Goal: Task Accomplishment & Management: Manage account settings

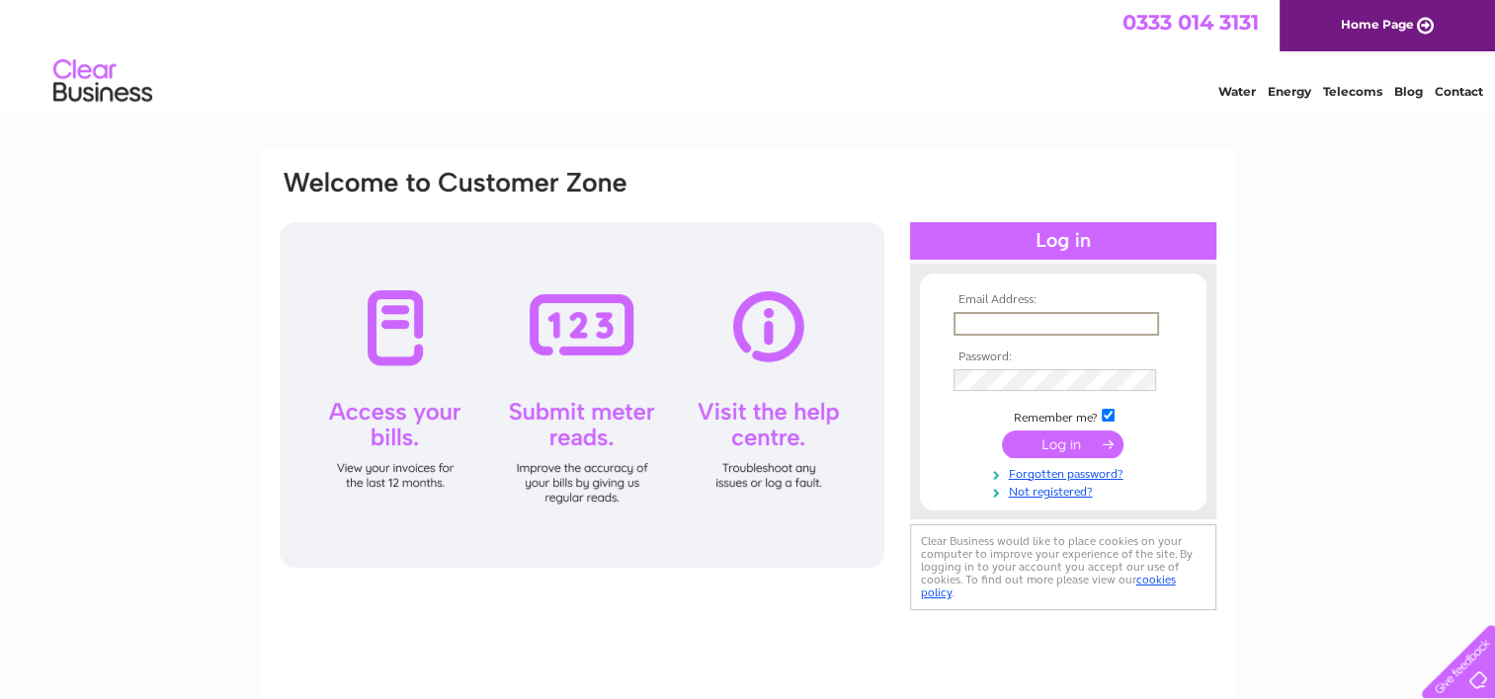
click at [1029, 324] on input "text" at bounding box center [1056, 324] width 206 height 24
type input "licencias@mango.com"
click at [1097, 436] on input "submit" at bounding box center [1063, 444] width 122 height 28
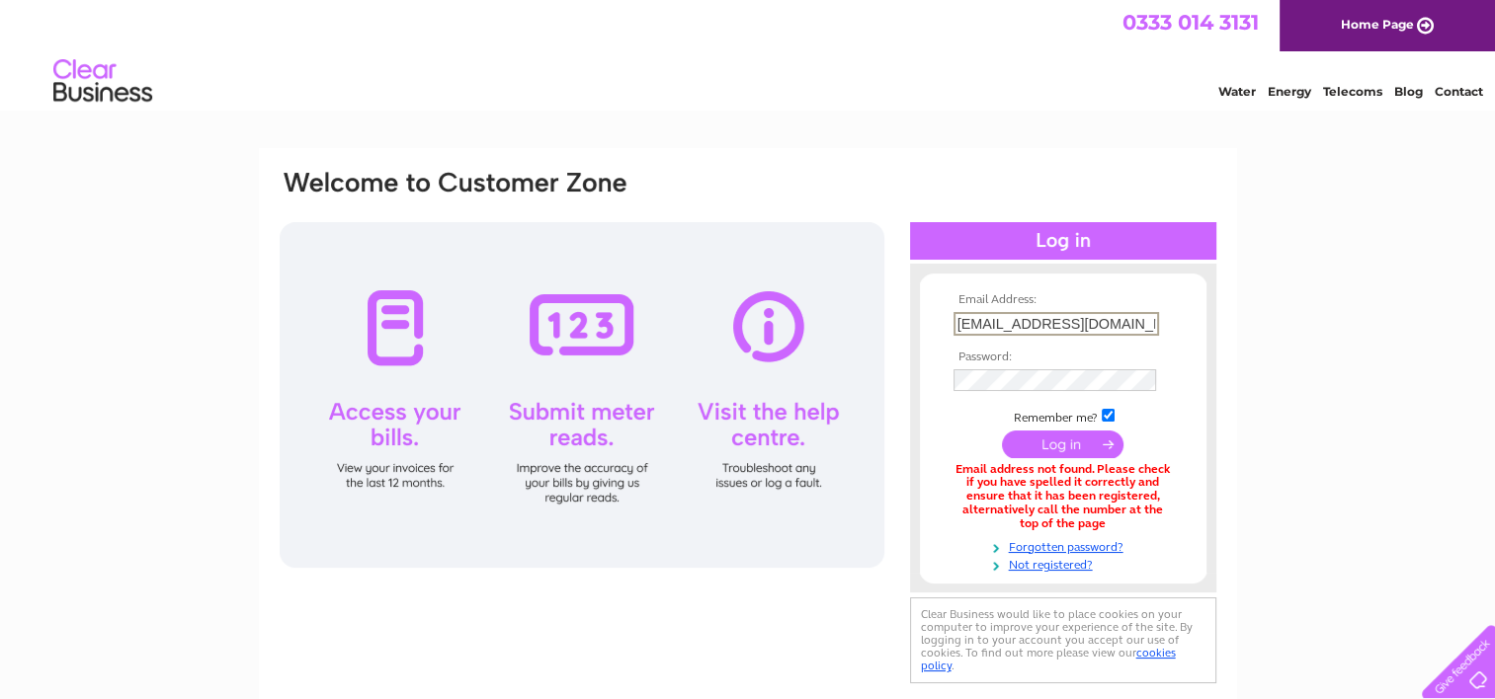
click at [1129, 330] on input "licencias@mango.com" at bounding box center [1056, 324] width 206 height 24
drag, startPoint x: 1139, startPoint y: 319, endPoint x: 743, endPoint y: 325, distance: 396.2
click at [743, 325] on div "Email Address: licencias@mango.com Password:" at bounding box center [748, 428] width 941 height 521
type input "ricardo.thomas@mango.com"
click at [1038, 444] on input "submit" at bounding box center [1063, 444] width 122 height 28
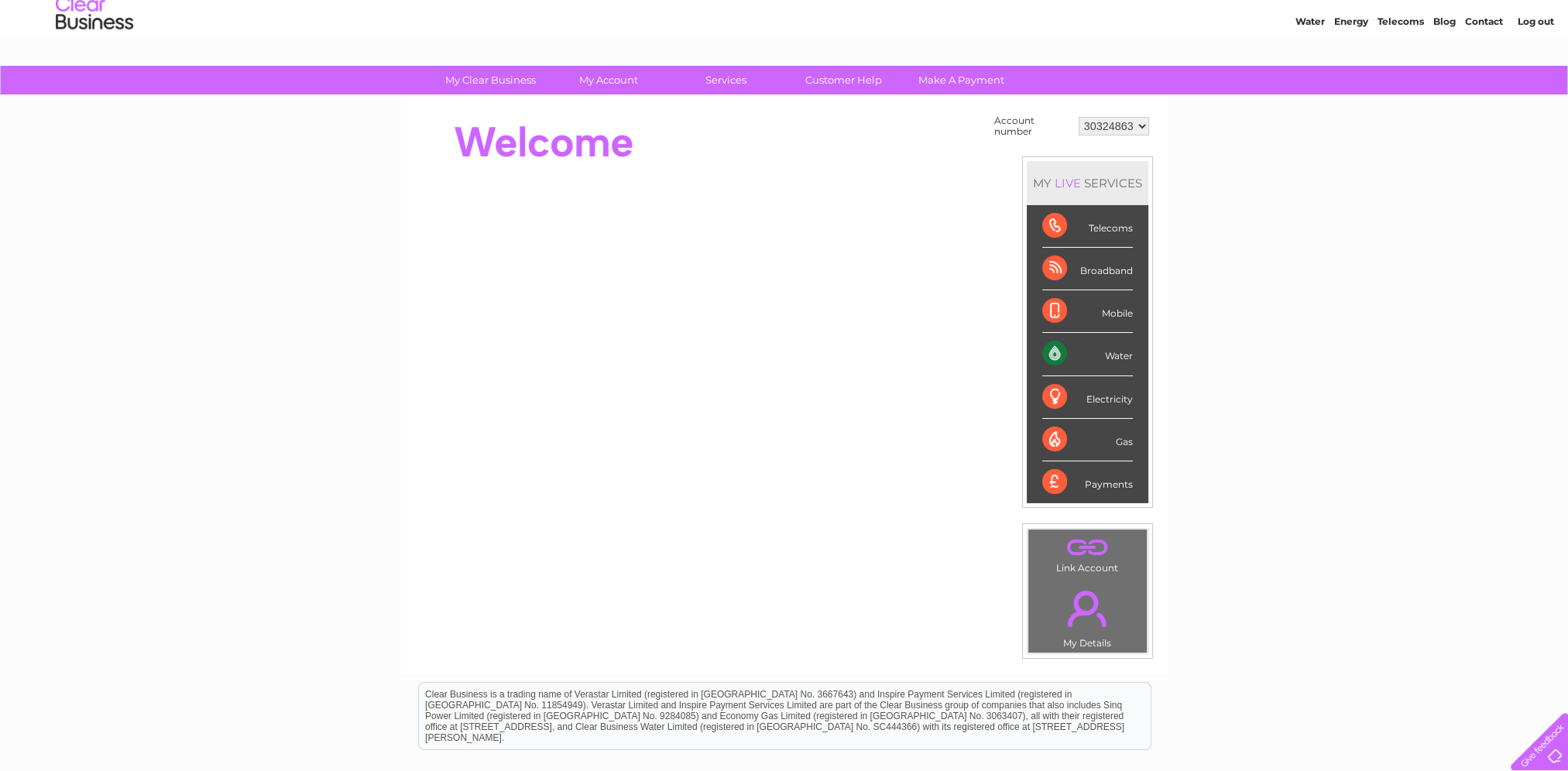
scroll to position [78, 0]
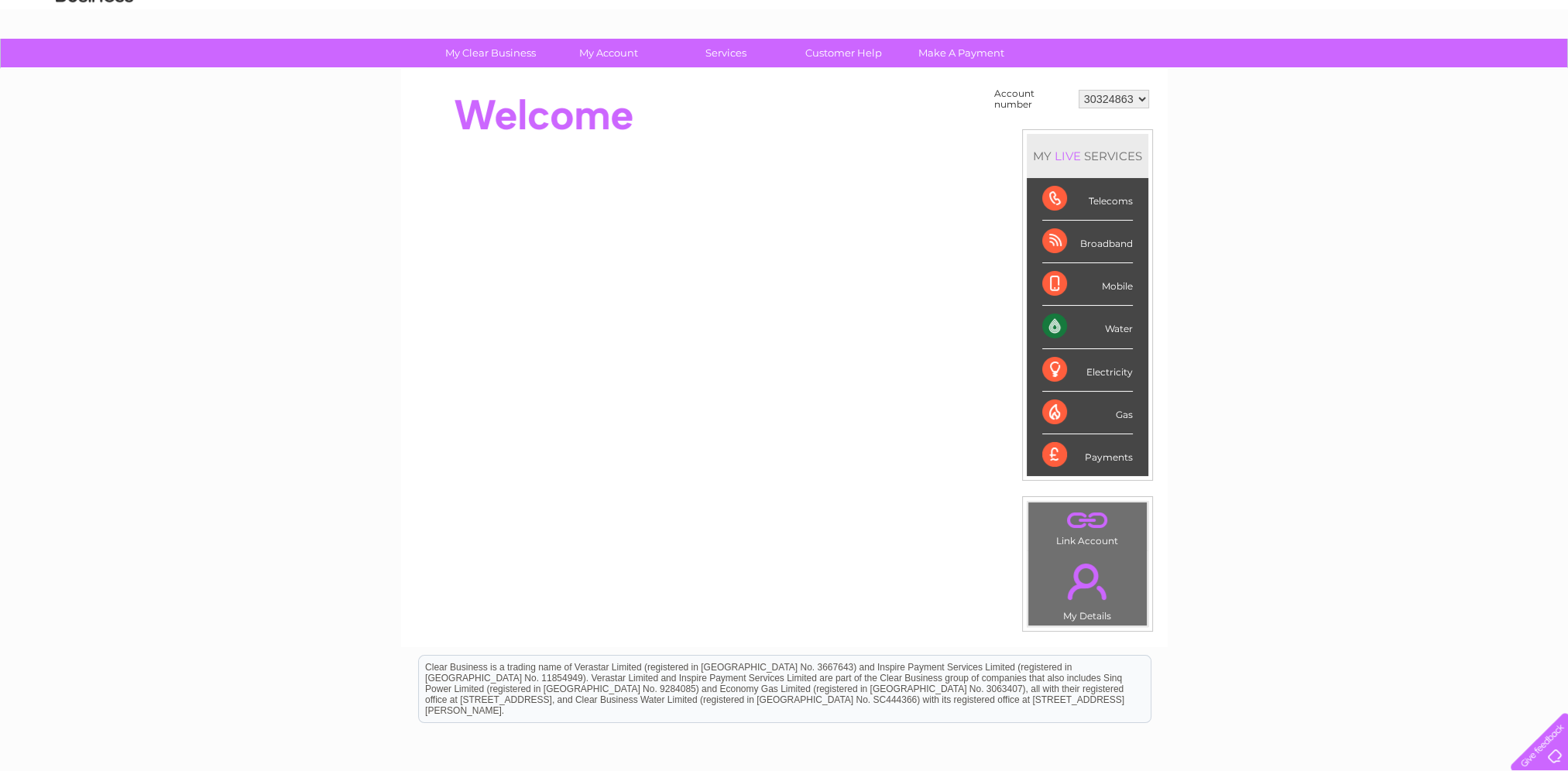
click at [1106, 452] on div "Payments" at bounding box center [1088, 454] width 91 height 42
click at [1045, 451] on div "Payments" at bounding box center [1088, 454] width 91 height 42
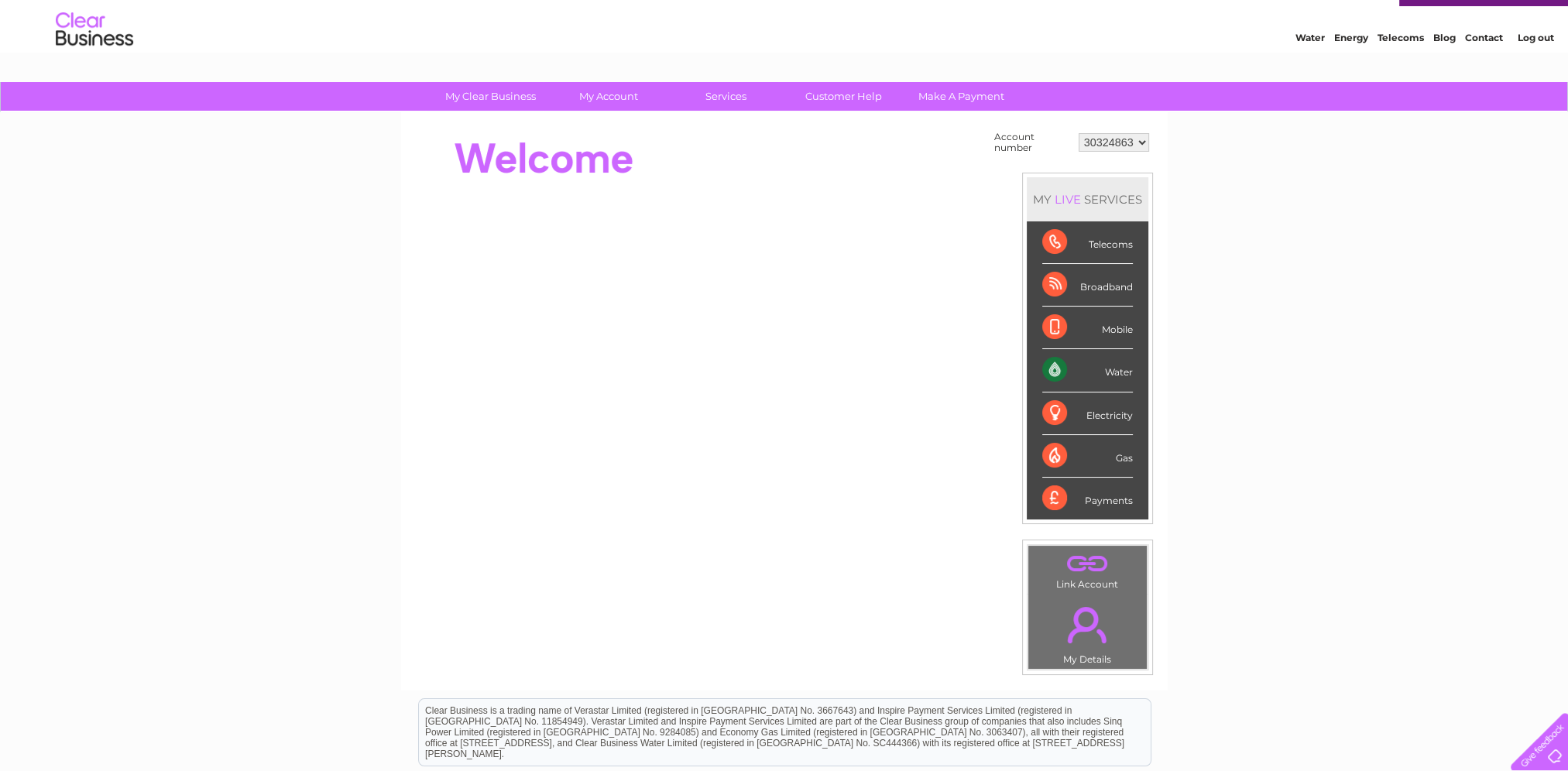
scroll to position [0, 0]
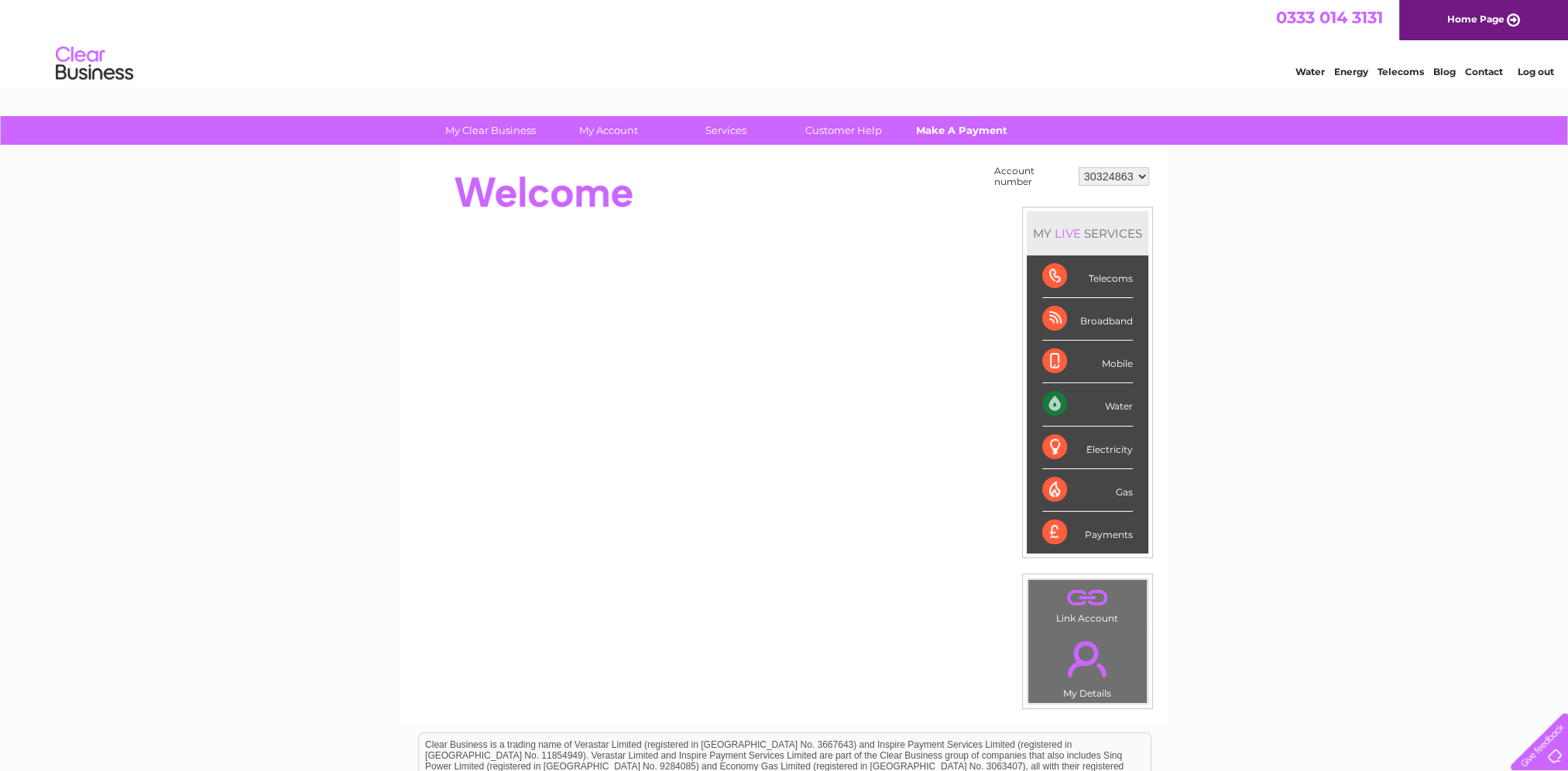
click at [990, 127] on link "Make A Payment" at bounding box center [961, 130] width 128 height 29
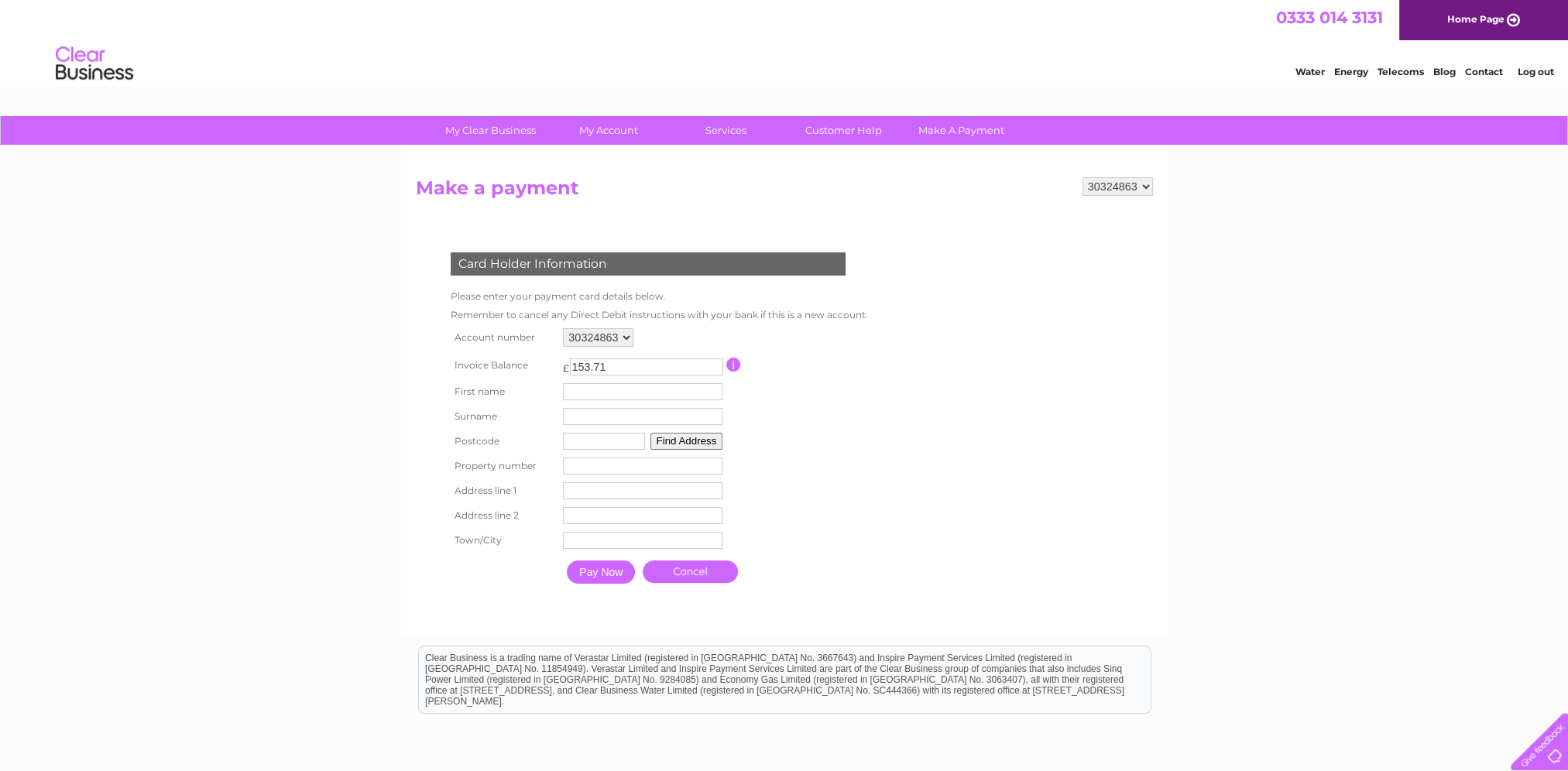
click at [1128, 186] on select "30324863" at bounding box center [1117, 186] width 71 height 19
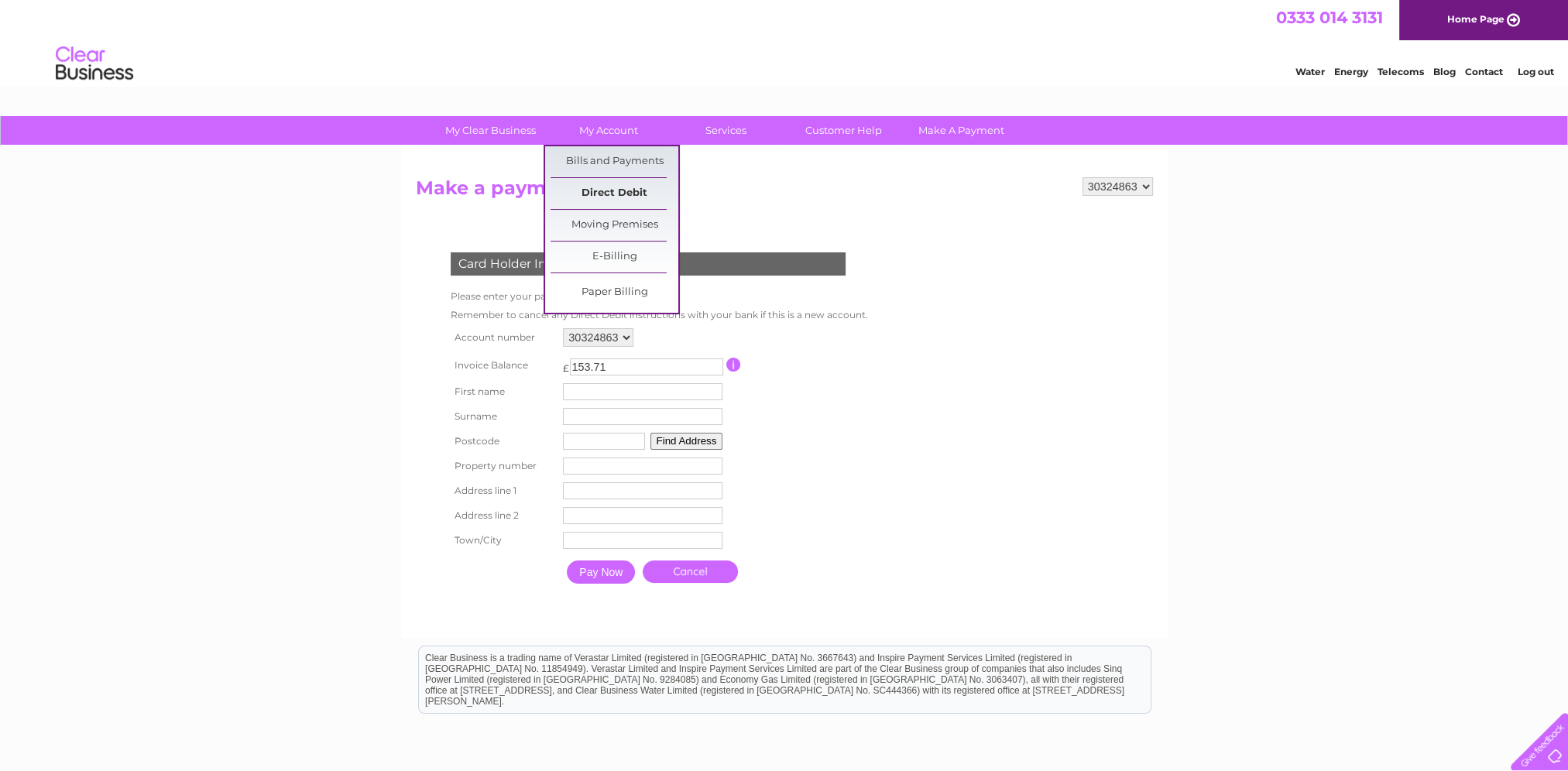
click at [621, 193] on link "Direct Debit" at bounding box center [614, 194] width 128 height 31
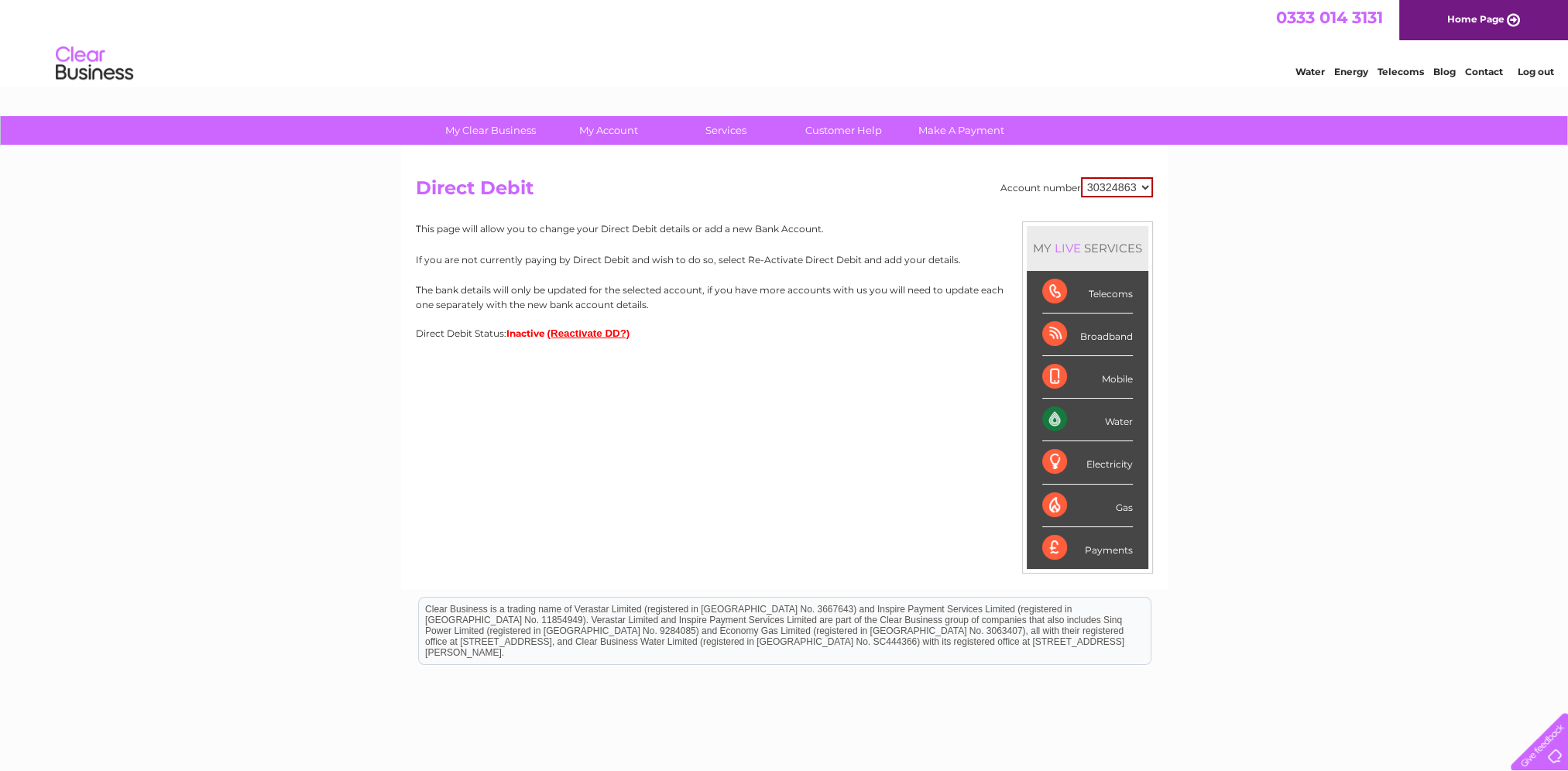
click at [585, 331] on button "(Reactivate DD?)" at bounding box center [589, 333] width 83 height 12
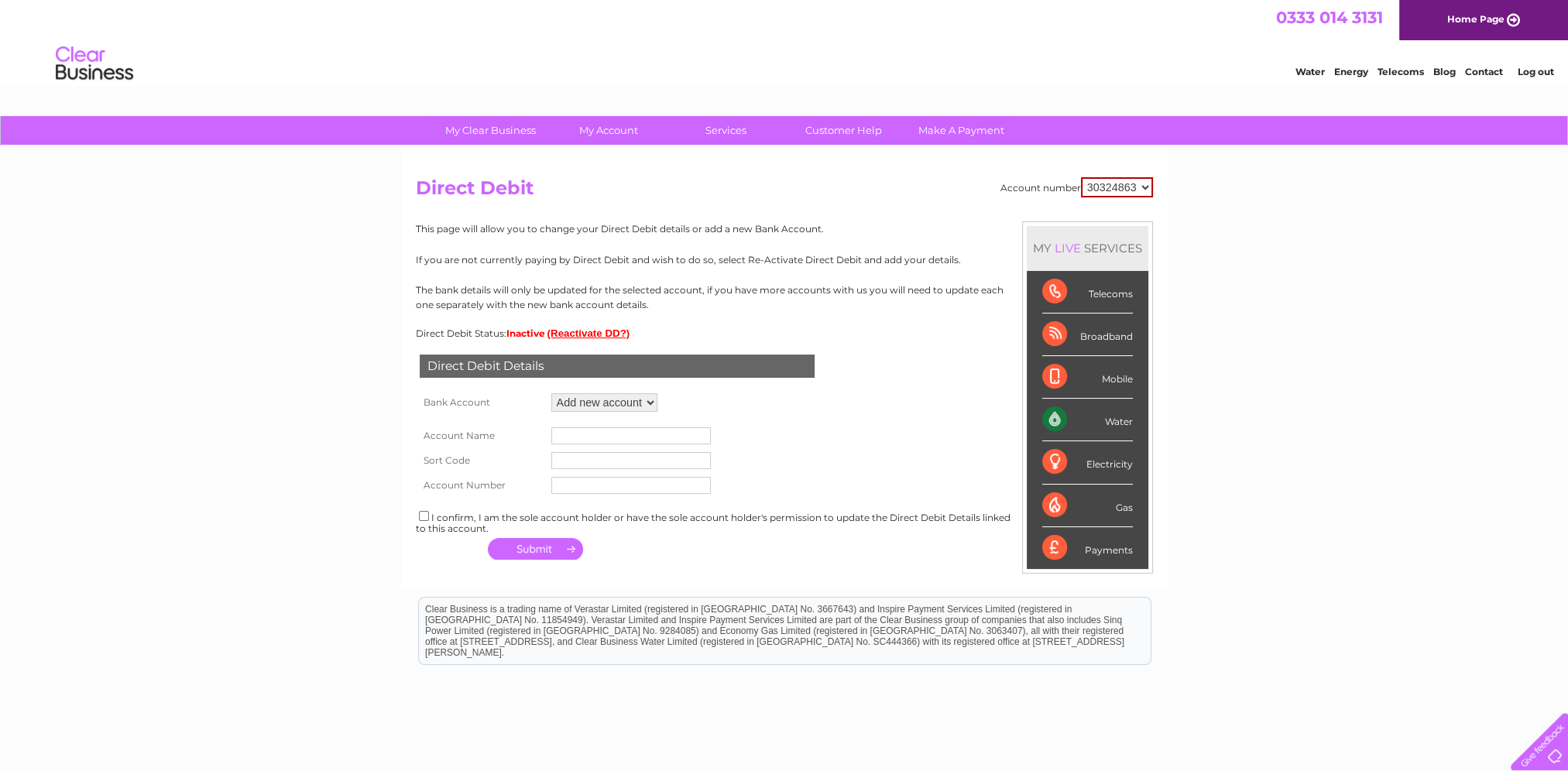
click at [632, 393] on td "Add new account" at bounding box center [604, 403] width 114 height 27
click at [641, 402] on select "Add new account" at bounding box center [603, 403] width 106 height 19
click at [604, 436] on input "text" at bounding box center [631, 436] width 160 height 17
type input "MNG MANGO UK Ltd"
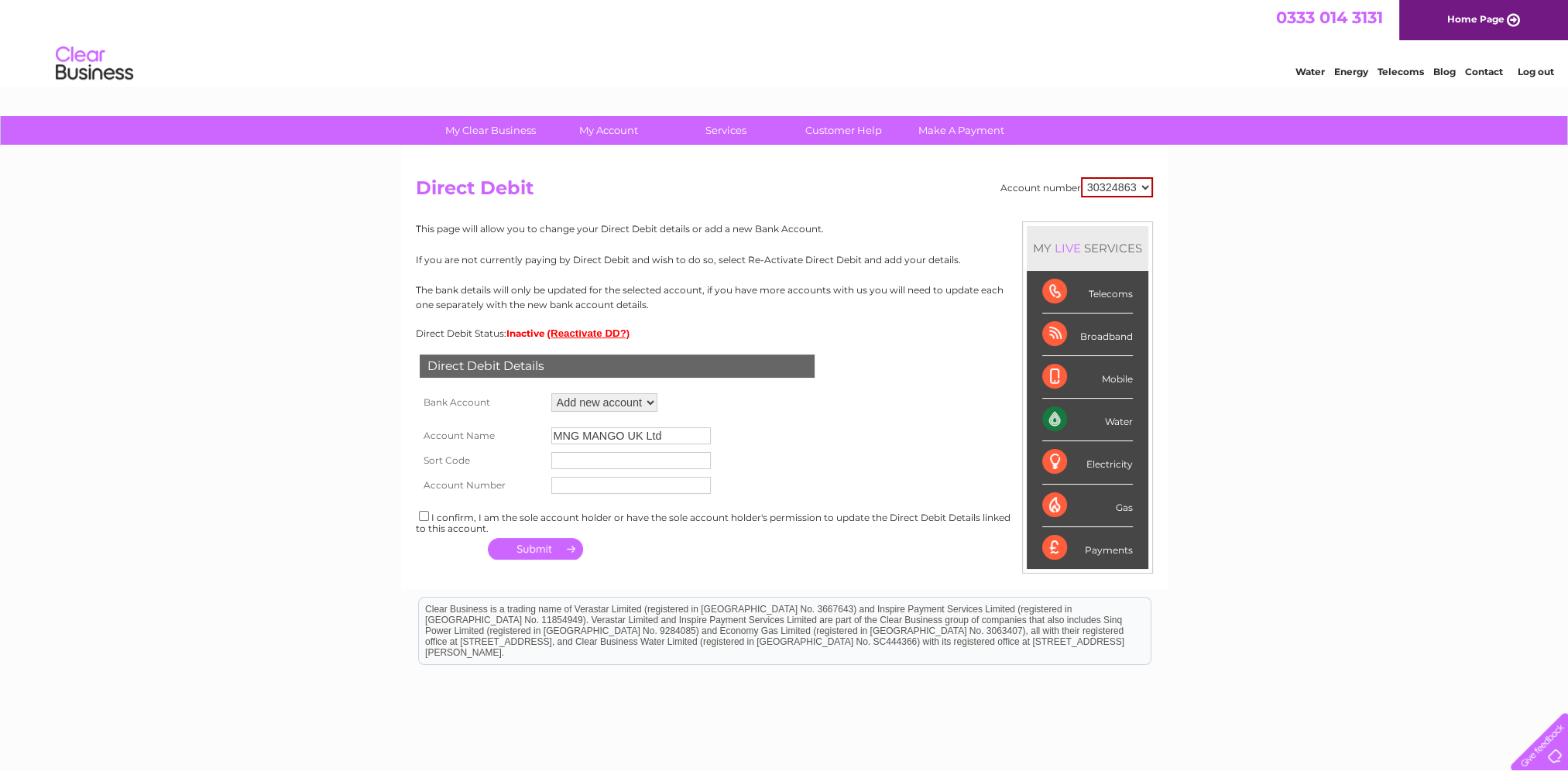
type input "60-92-42"
click at [596, 483] on input "text" at bounding box center [631, 486] width 160 height 17
type input "76973990"
drag, startPoint x: 420, startPoint y: 513, endPoint x: 491, endPoint y: 556, distance: 83.0
click at [427, 514] on input "checkbox" at bounding box center [424, 516] width 10 height 10
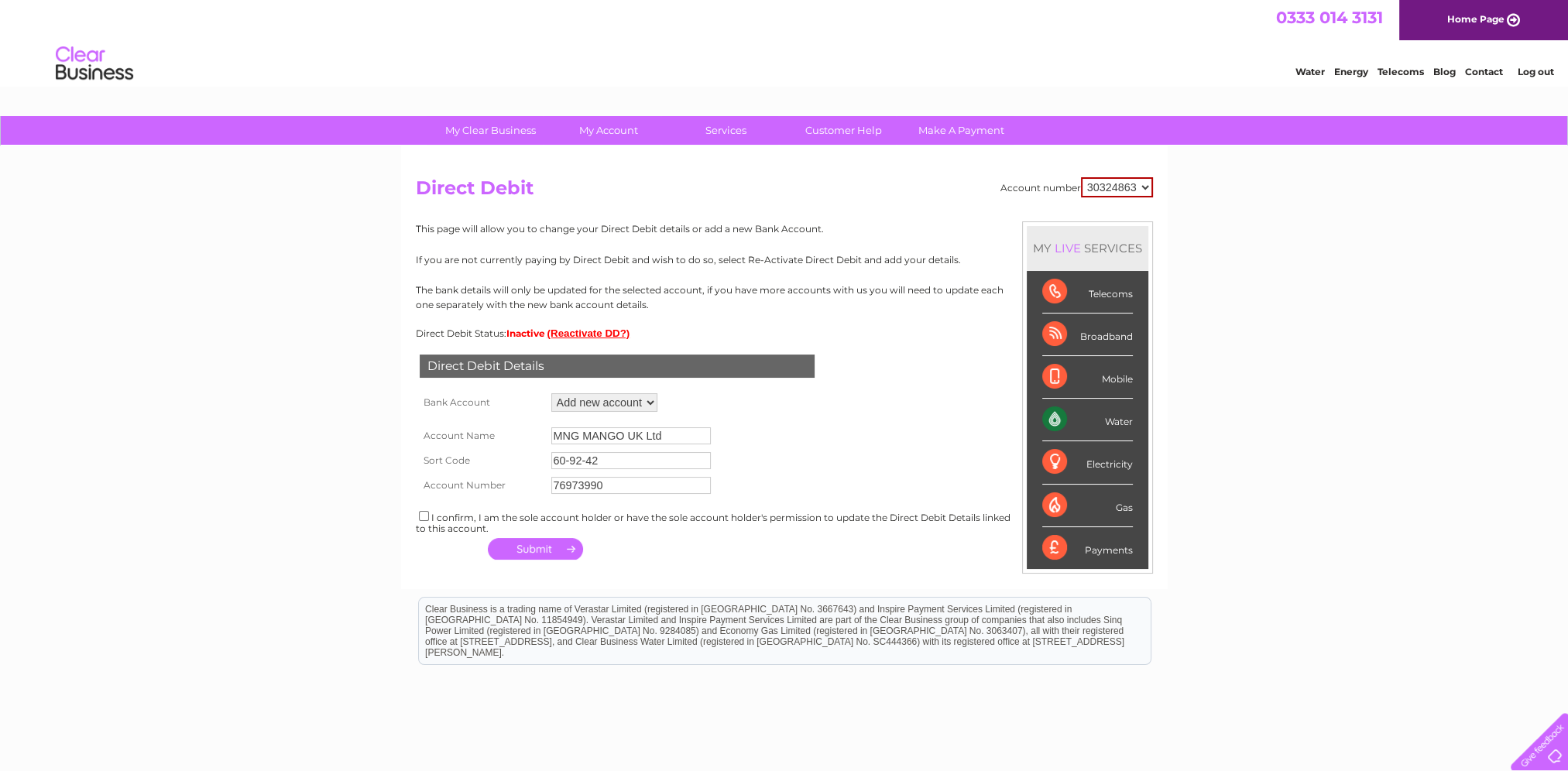
checkbox input "true"
click at [541, 548] on button "button" at bounding box center [535, 549] width 96 height 22
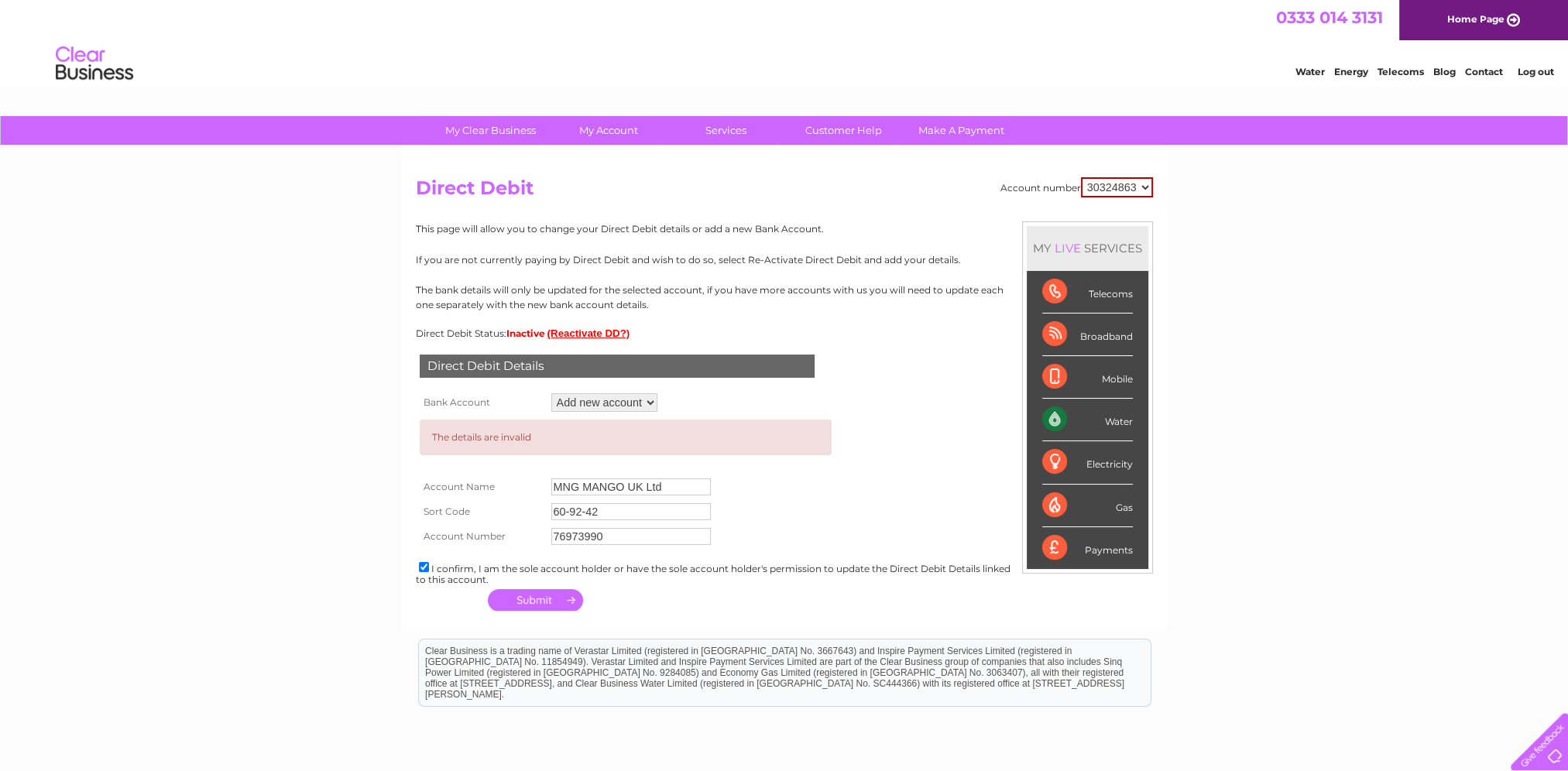
click at [626, 403] on select "Add new account" at bounding box center [603, 403] width 106 height 19
click at [551, 393] on select "Add new account" at bounding box center [603, 403] width 106 height 19
click at [653, 405] on select "Add new account" at bounding box center [603, 403] width 106 height 19
click at [957, 479] on form "The details are invalid Account Name MNG MANGO UK Ltd Sort Code 60-92-42 Accoun…" at bounding box center [784, 483] width 737 height 133
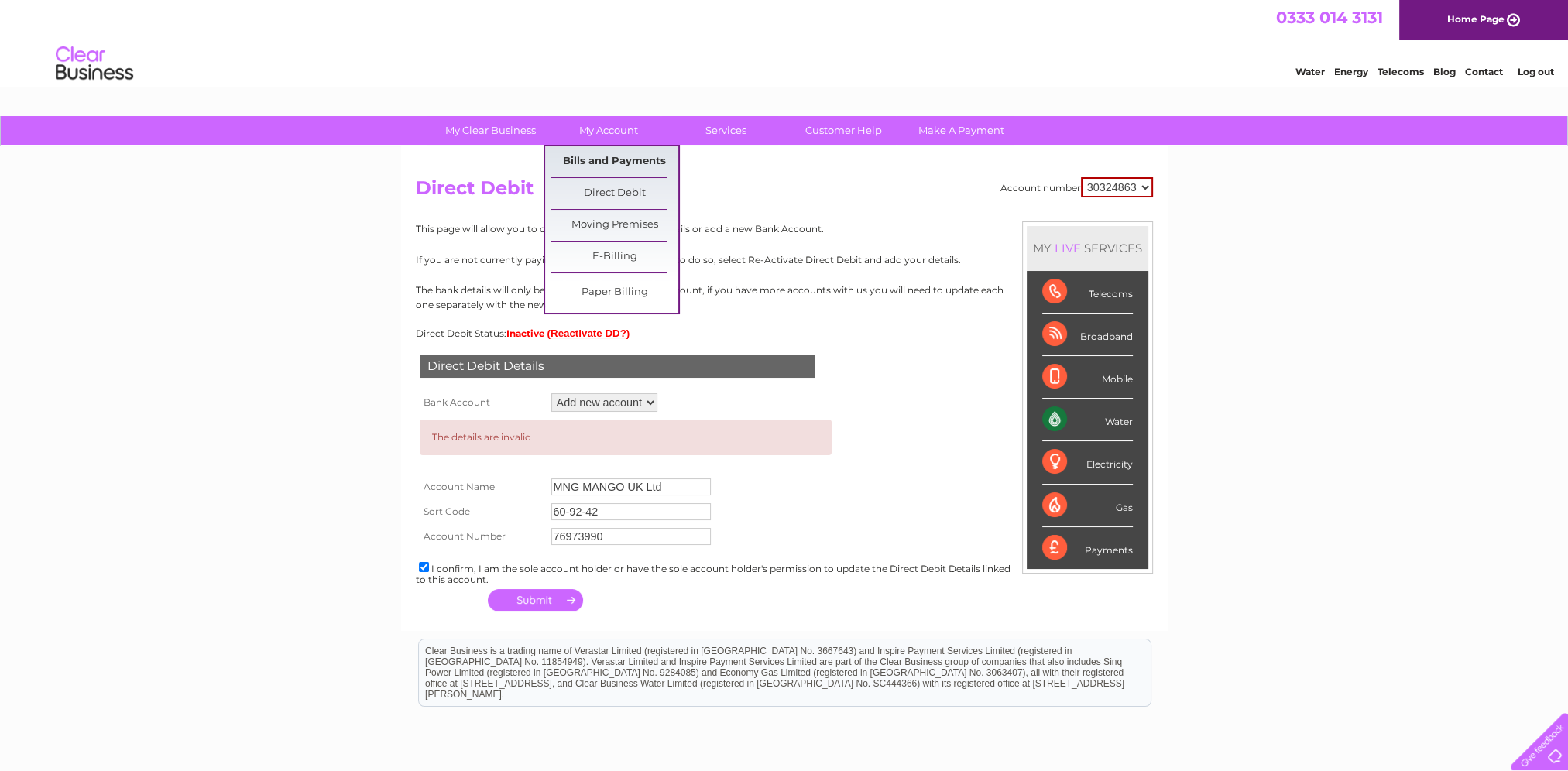
click at [638, 164] on link "Bills and Payments" at bounding box center [614, 162] width 128 height 31
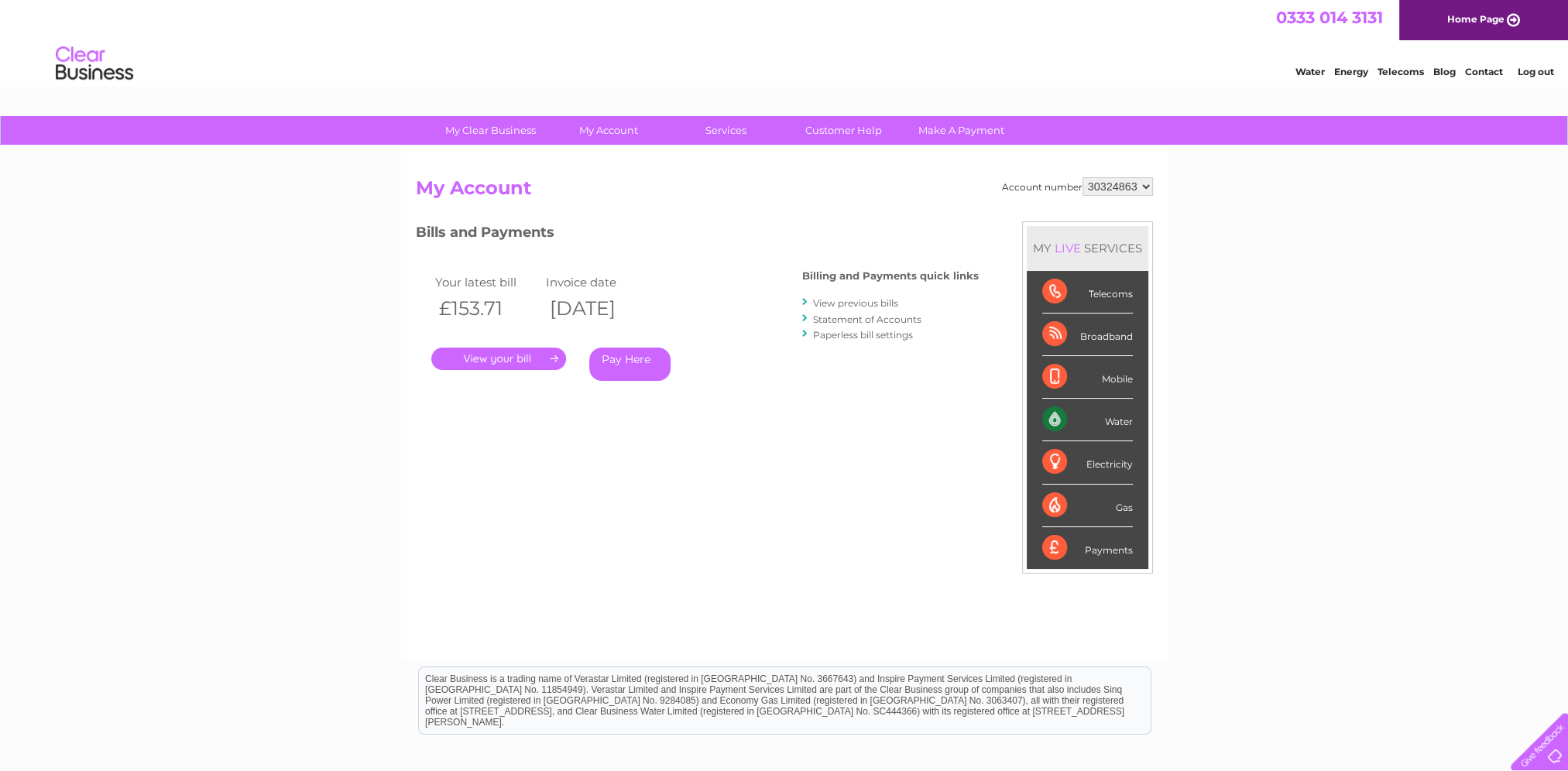
click at [509, 360] on link "." at bounding box center [498, 359] width 135 height 23
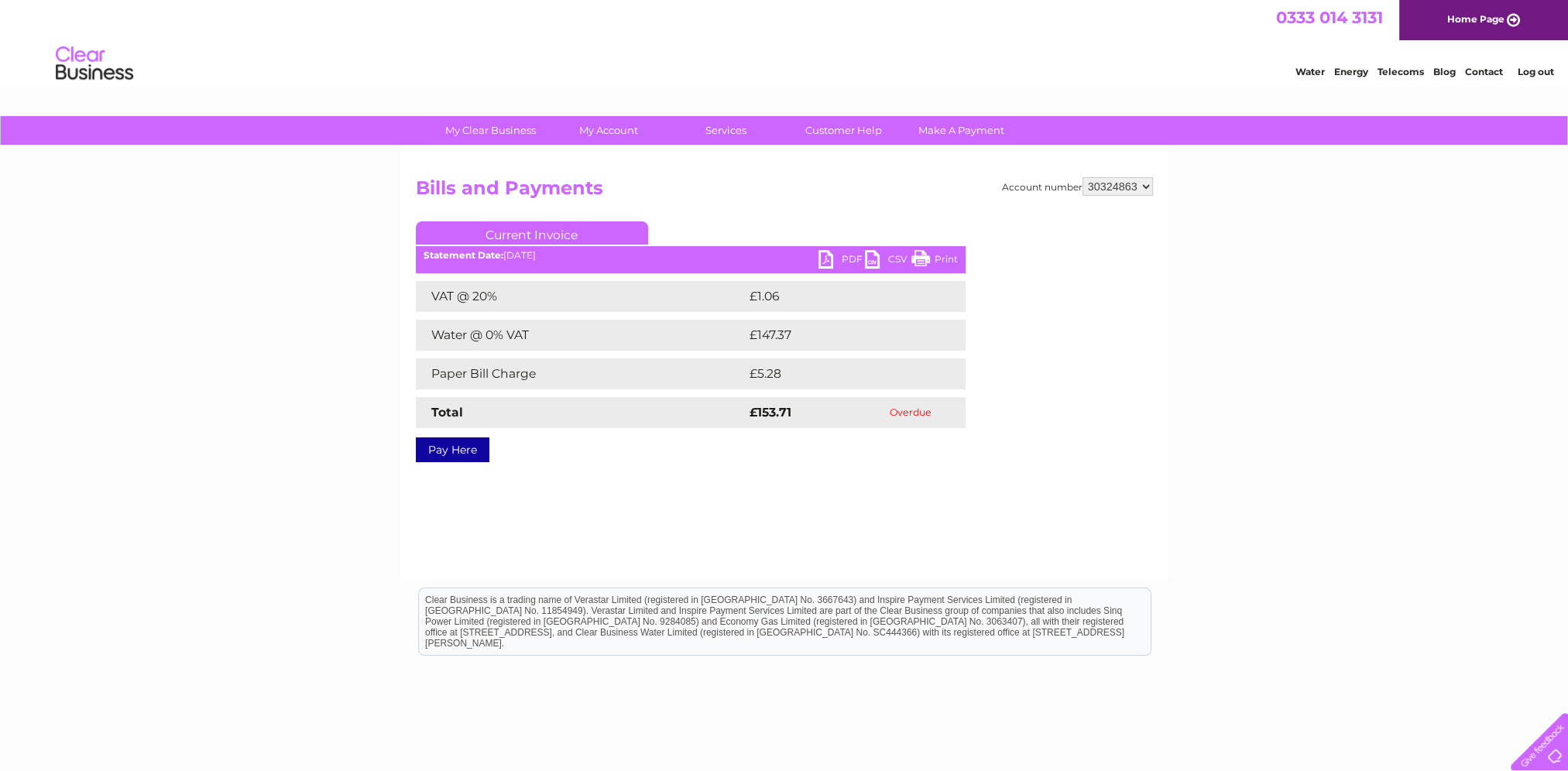
click at [838, 258] on link "PDF" at bounding box center [841, 261] width 46 height 23
